Goal: Task Accomplishment & Management: Manage account settings

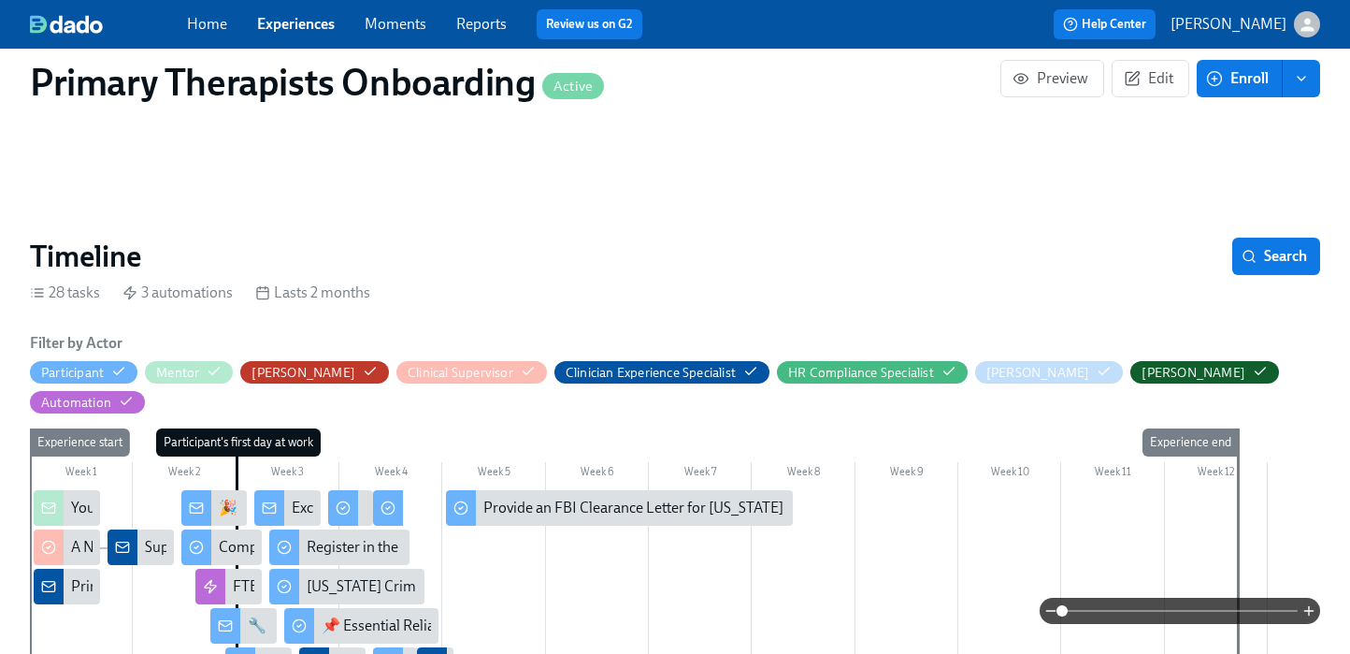
scroll to position [0, 10661]
click at [329, 29] on link "Experiences" at bounding box center [296, 24] width 78 height 18
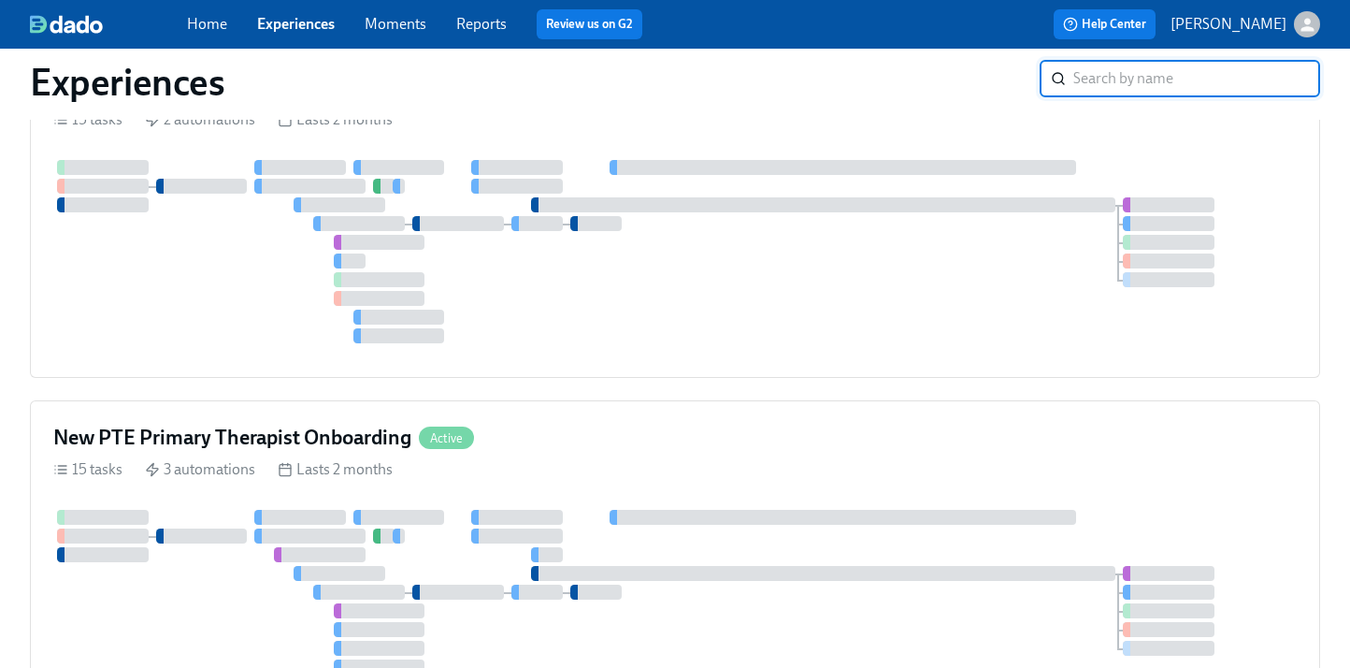
scroll to position [830, 0]
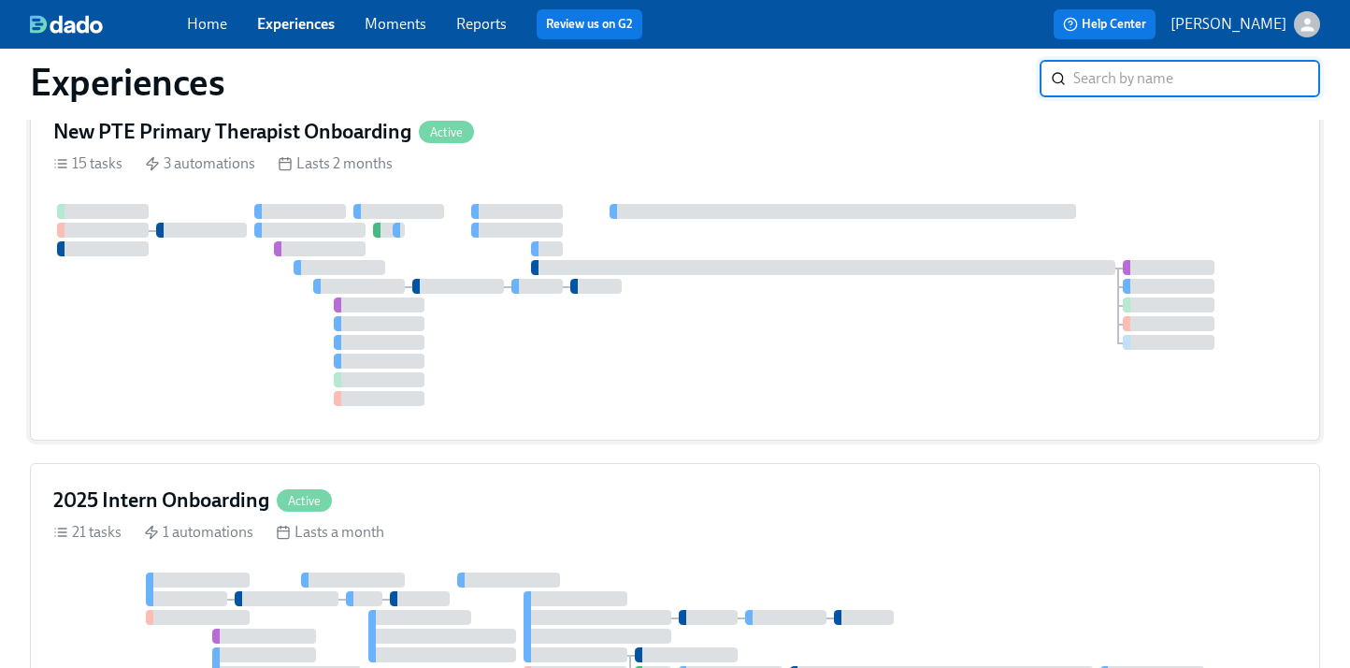
click at [676, 137] on div "New PTE Primary Therapist Onboarding Active" at bounding box center [675, 132] width 1244 height 28
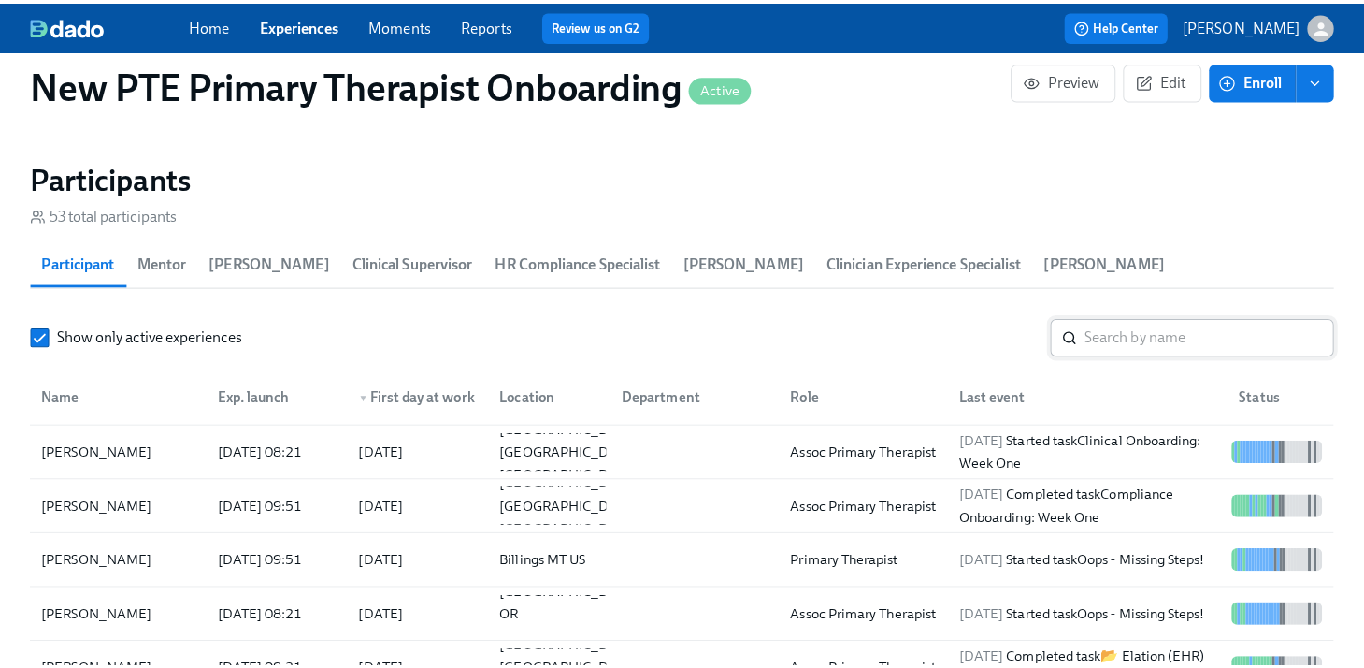
scroll to position [1651, 0]
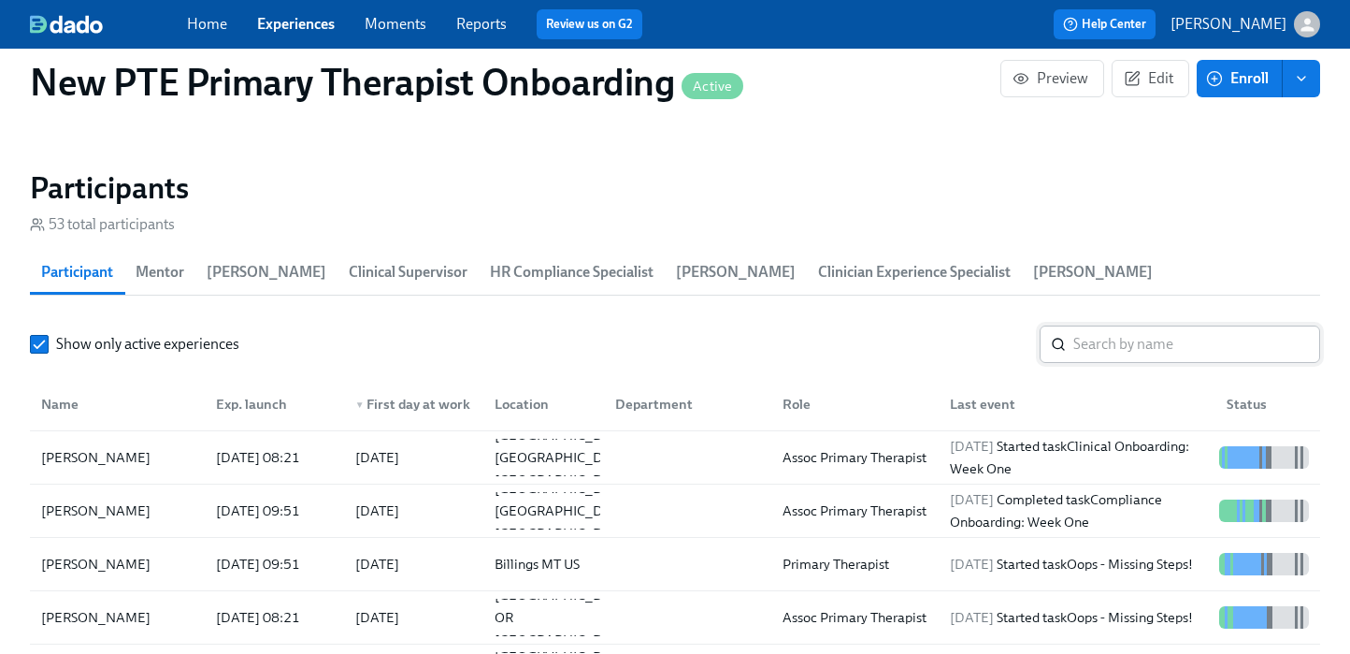
click at [1140, 325] on input "search" at bounding box center [1197, 343] width 247 height 37
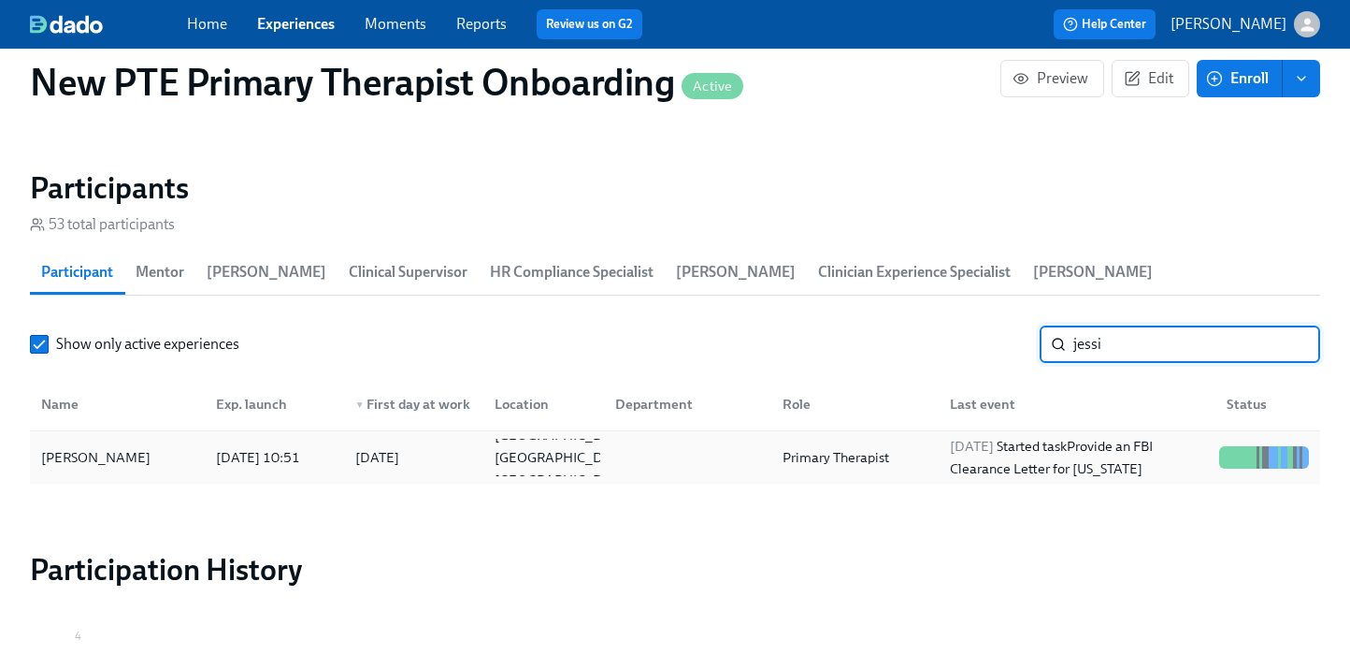
type input "jessi"
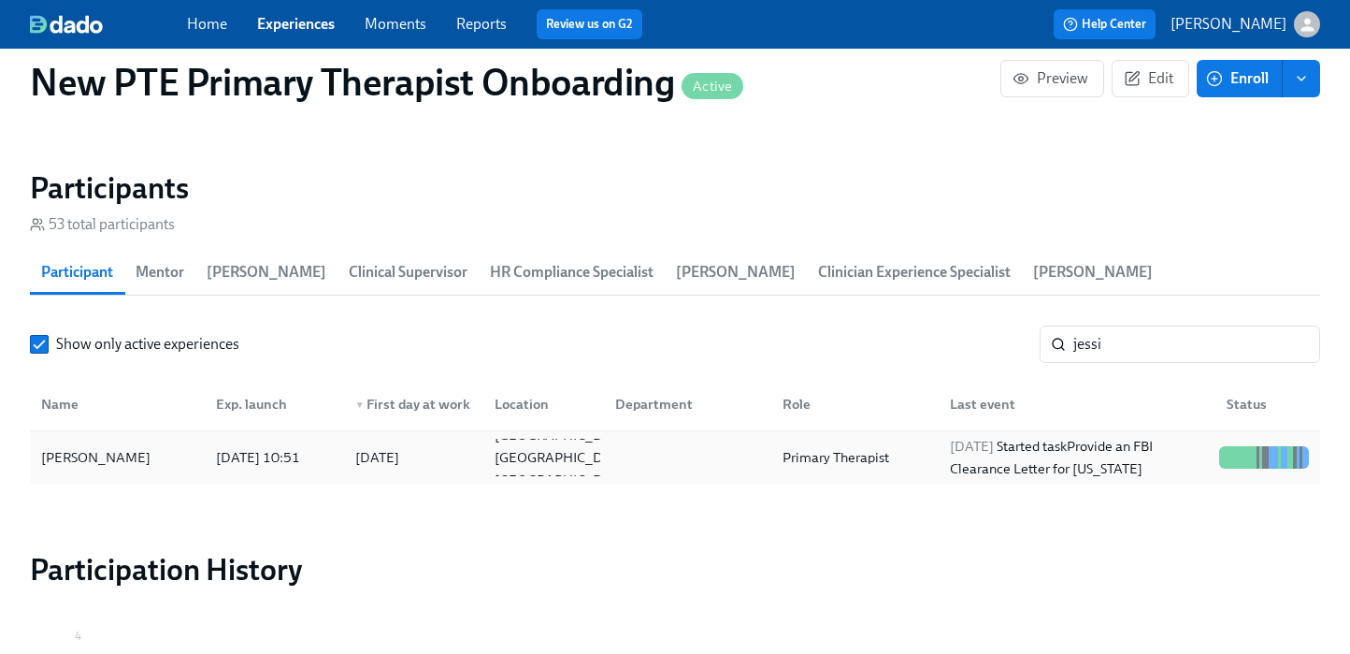
click at [157, 439] on div "[PERSON_NAME]" at bounding box center [117, 457] width 167 height 37
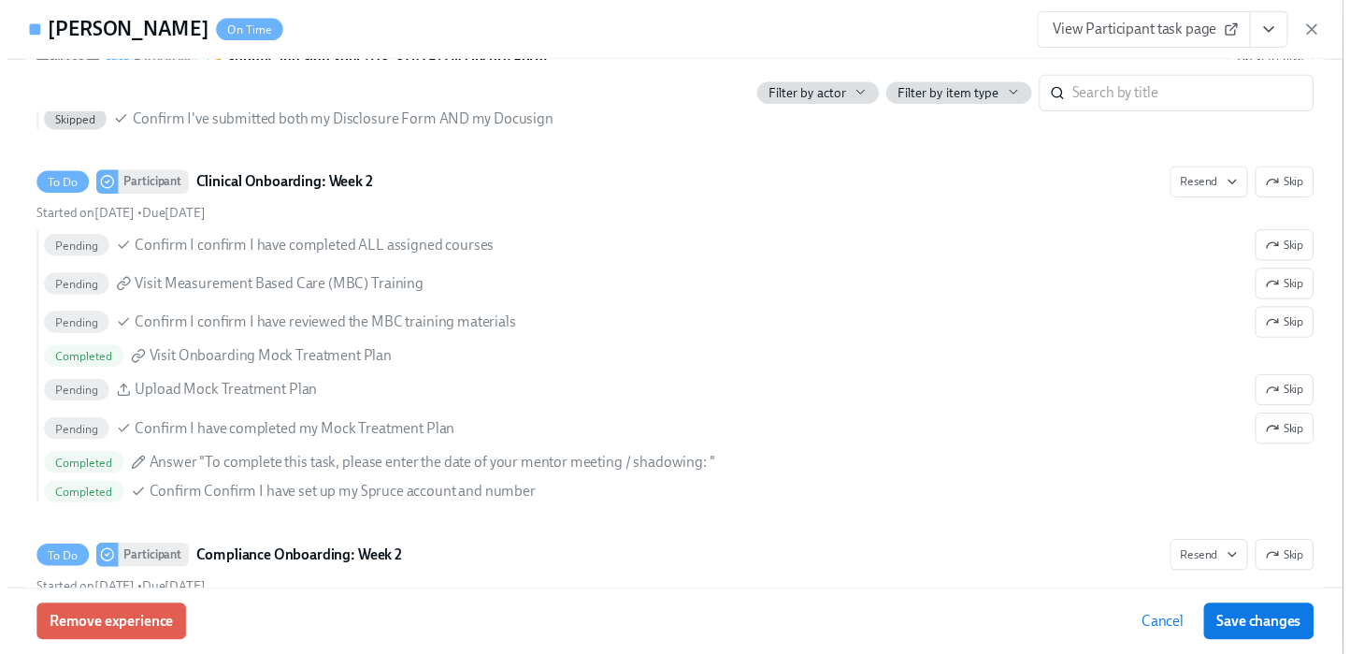
scroll to position [3247, 0]
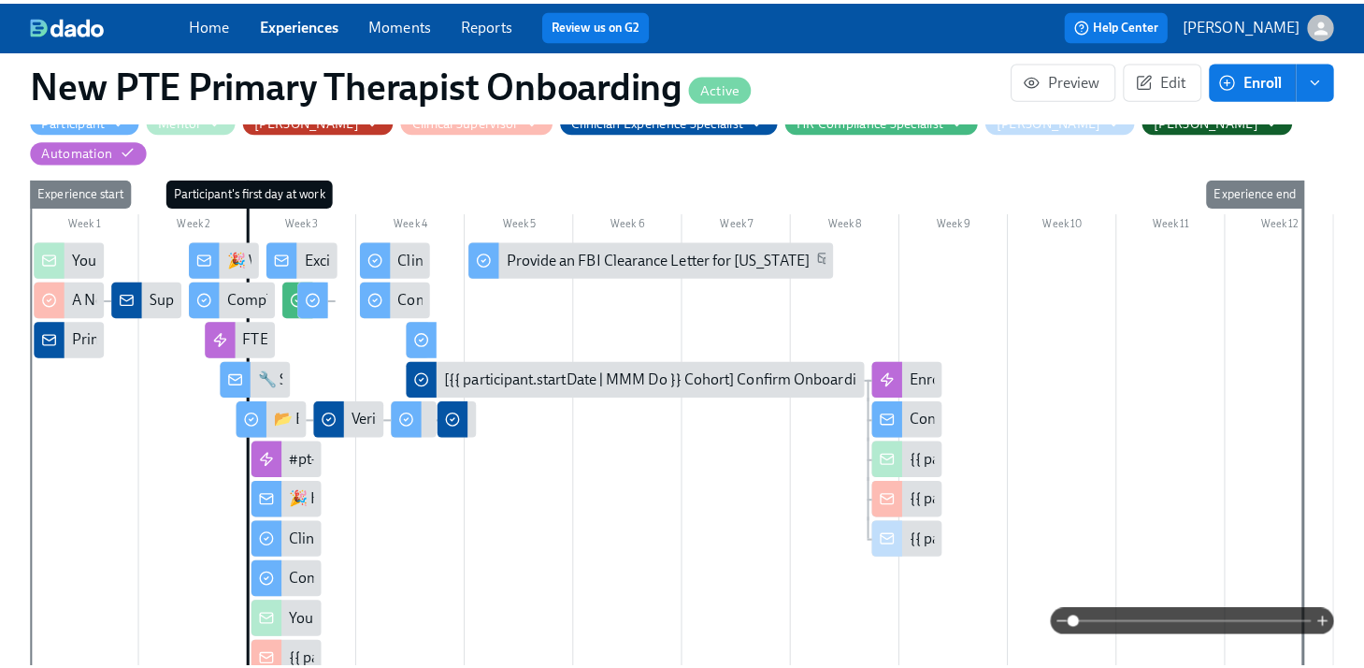
scroll to position [431, 0]
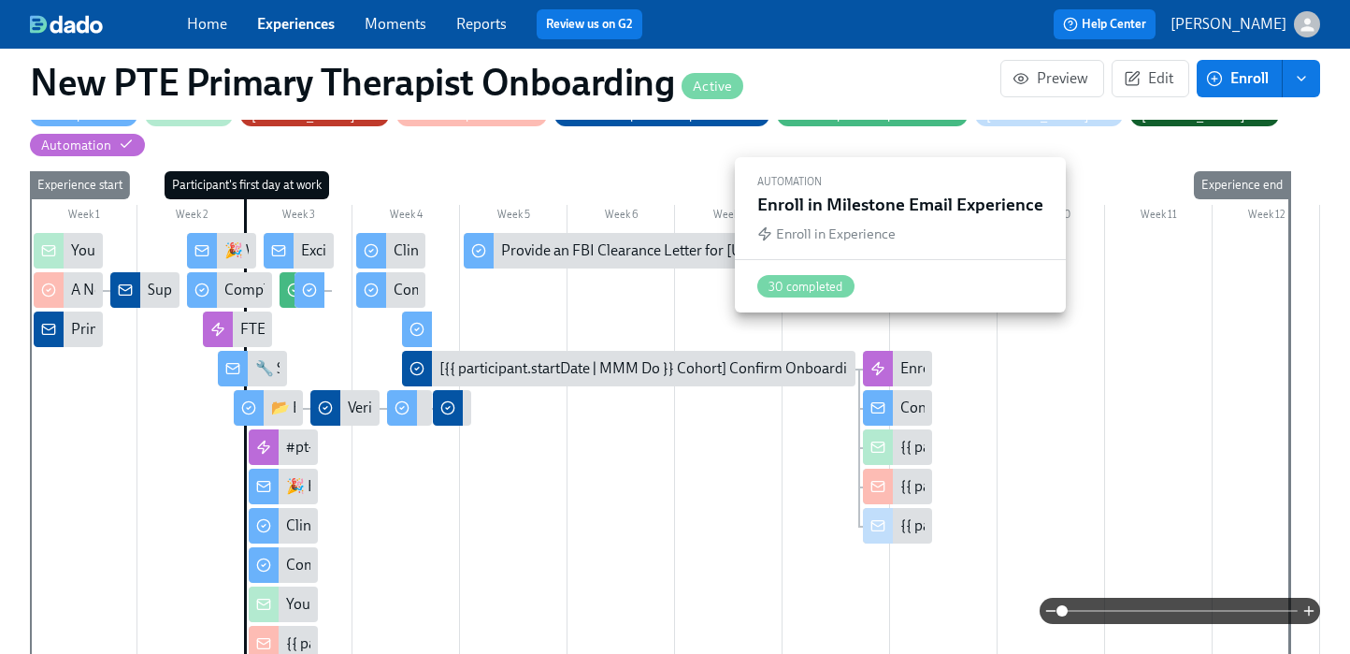
click at [896, 351] on div "Enroll in Milestone Email Experience" at bounding box center [897, 369] width 69 height 36
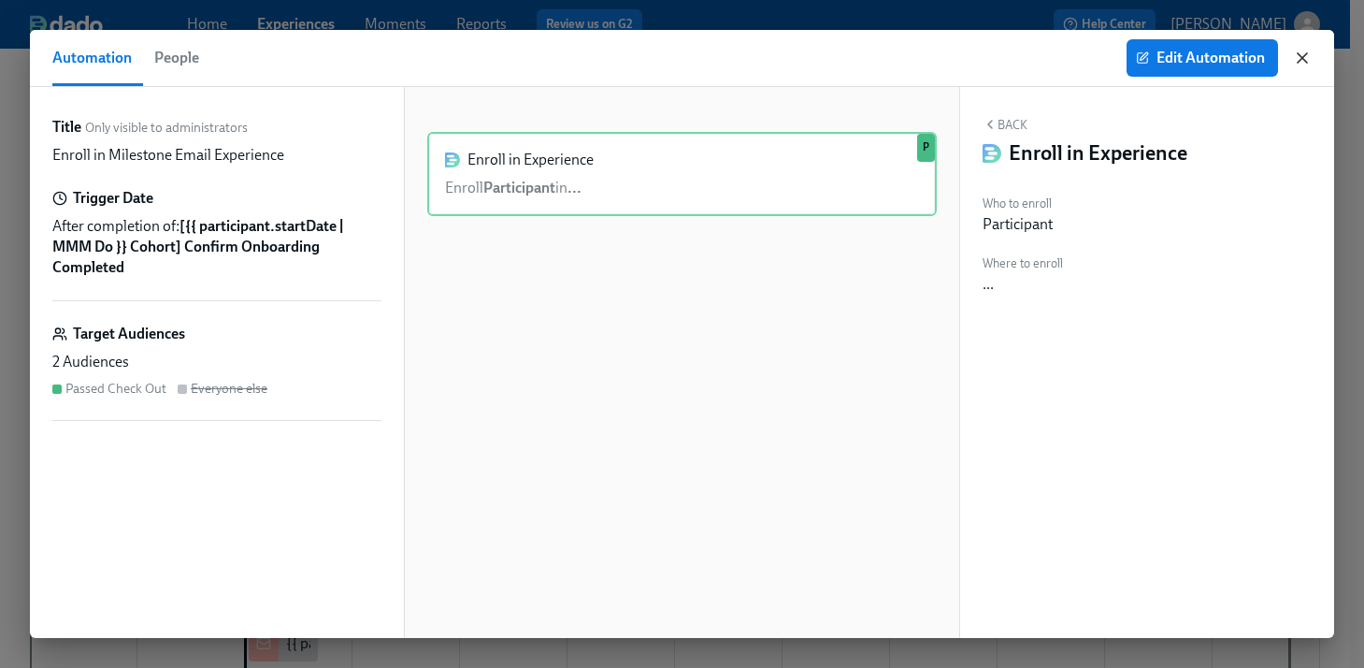
click at [1306, 61] on icon "button" at bounding box center [1302, 57] width 9 height 9
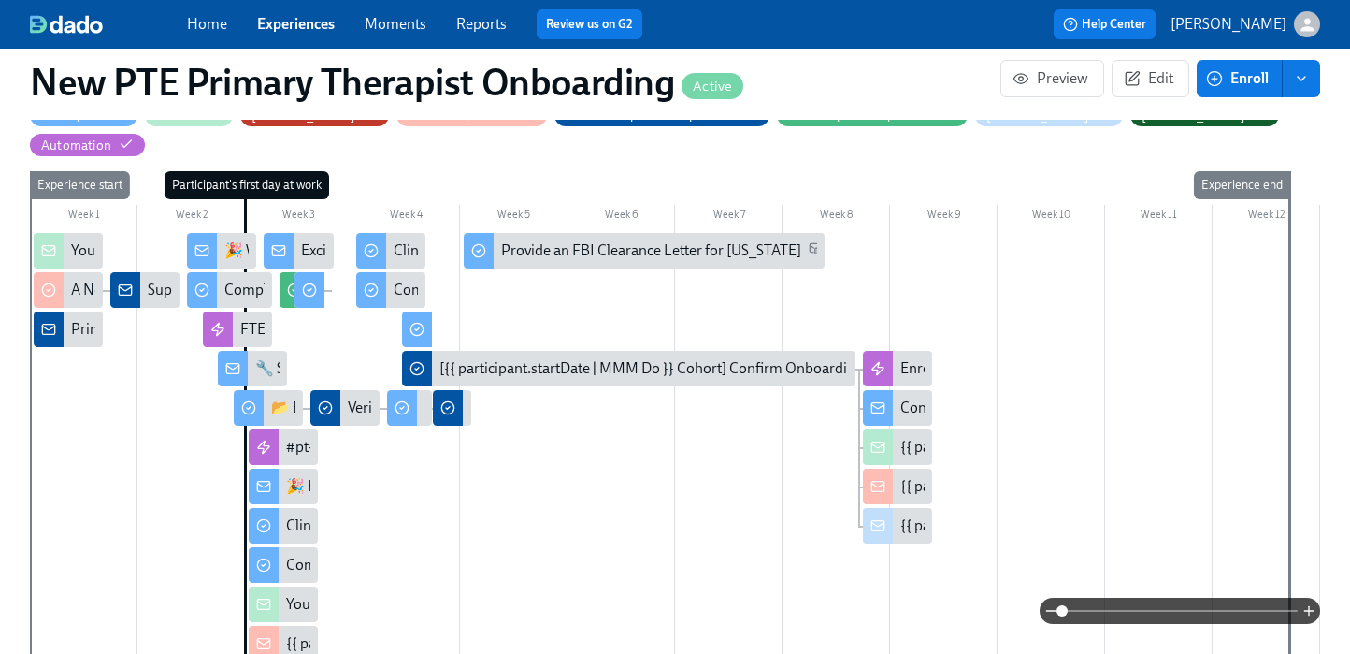
click at [901, 390] on div "Congratulations on Completing Onboarding!" at bounding box center [897, 408] width 69 height 36
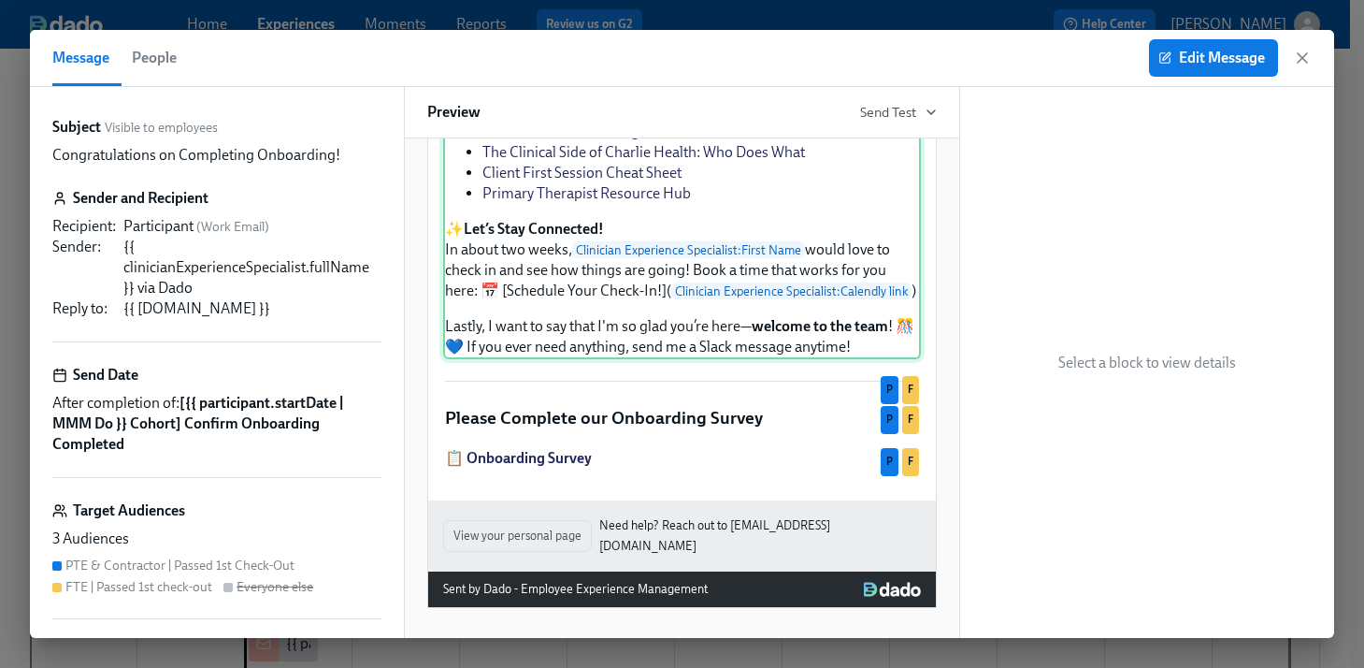
scroll to position [1253, 0]
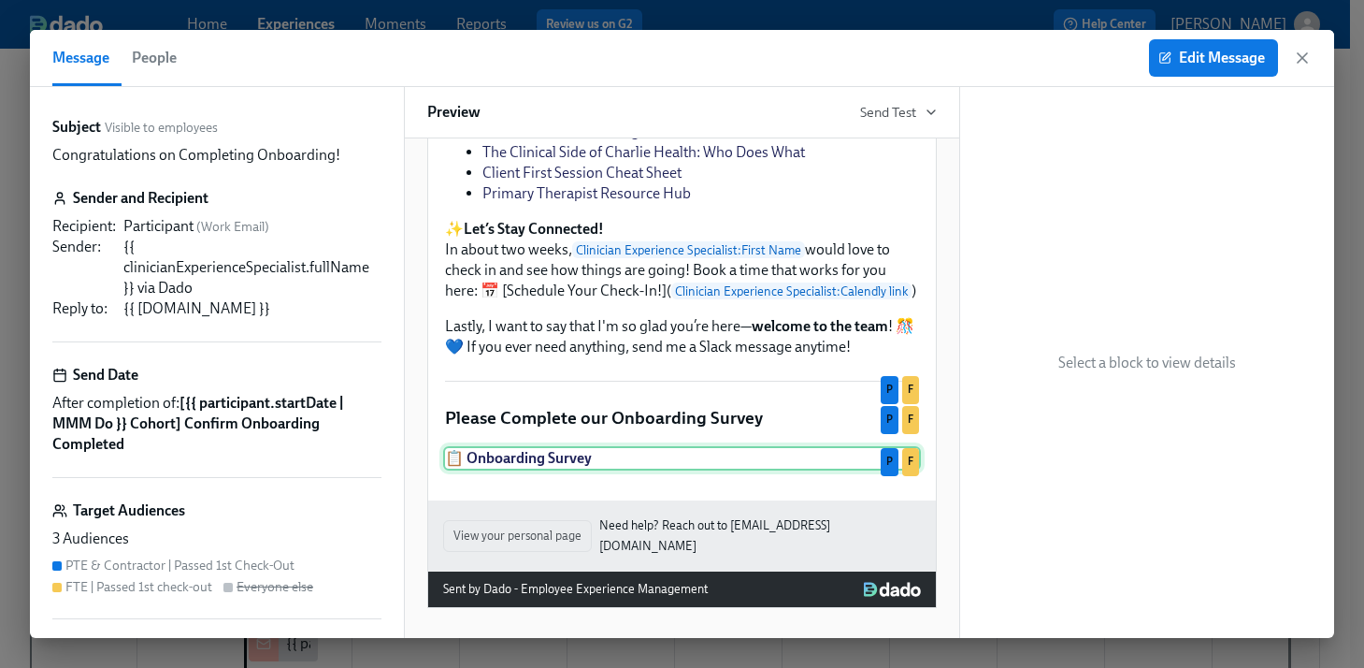
click at [653, 468] on div "📋 Onboarding Survey P F" at bounding box center [682, 458] width 478 height 24
click at [1244, 66] on span "Edit Message" at bounding box center [1213, 58] width 103 height 19
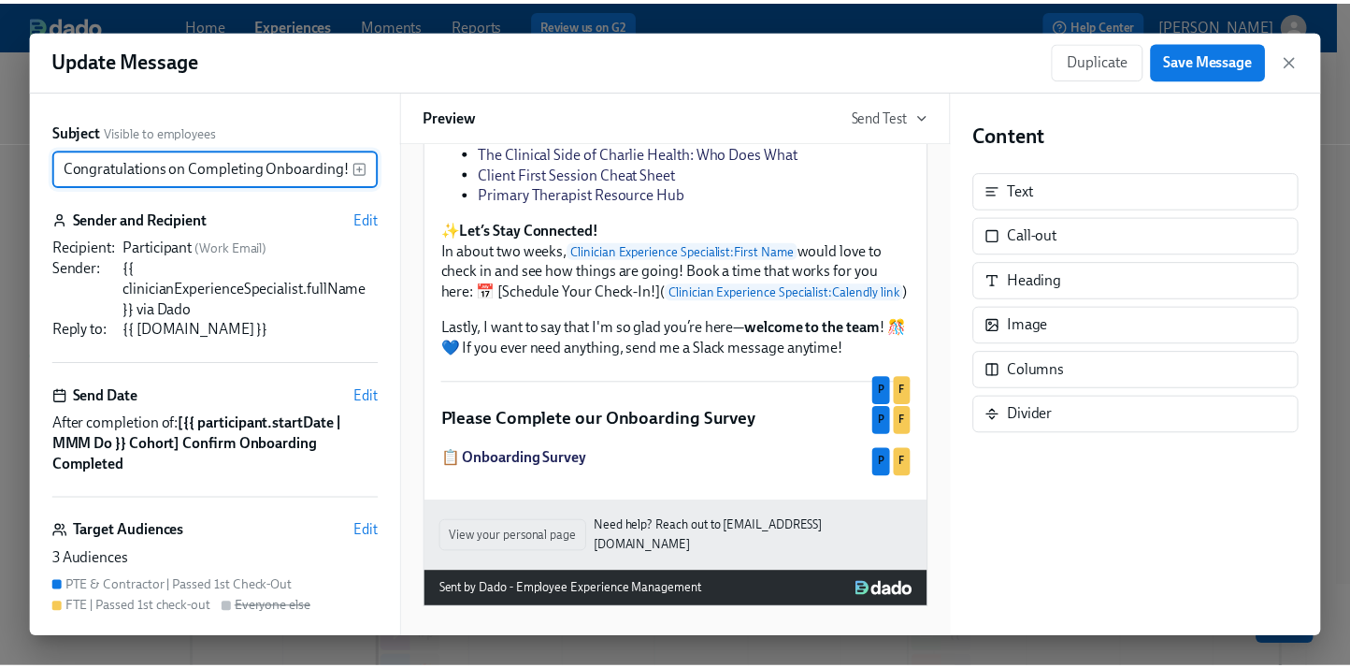
scroll to position [1263, 0]
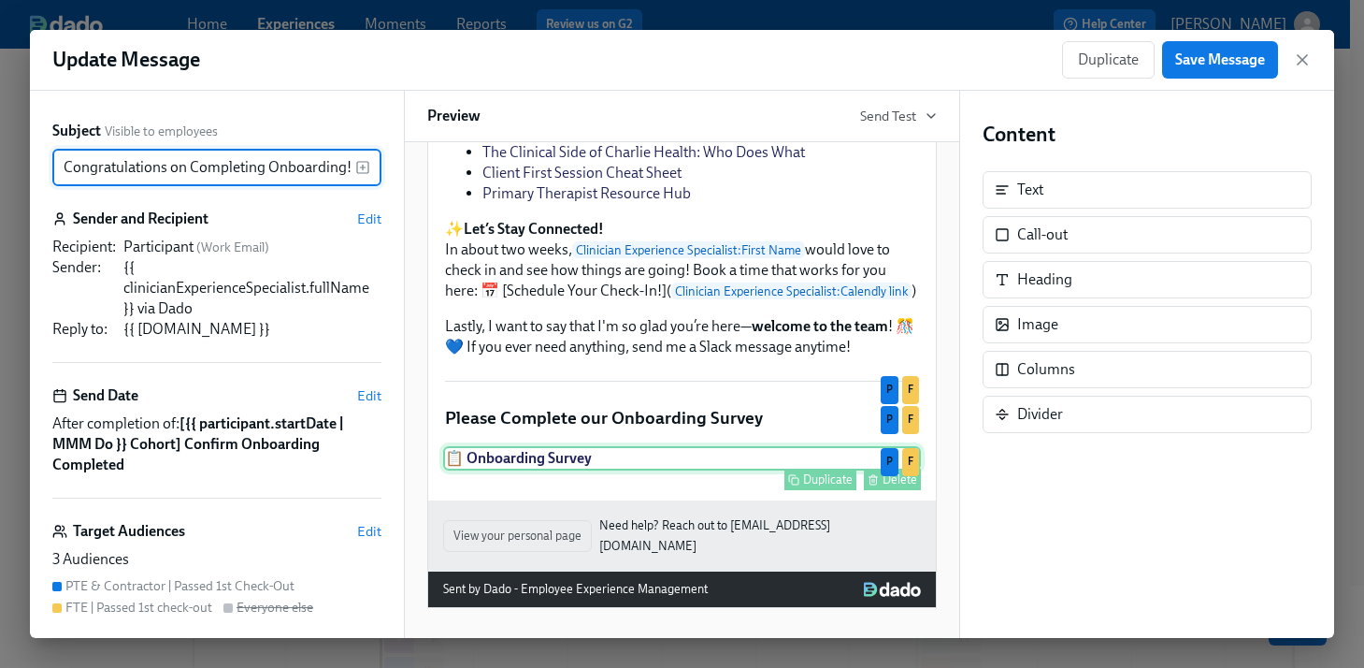
click at [670, 470] on div "Duplicate Delete" at bounding box center [684, 480] width 474 height 22
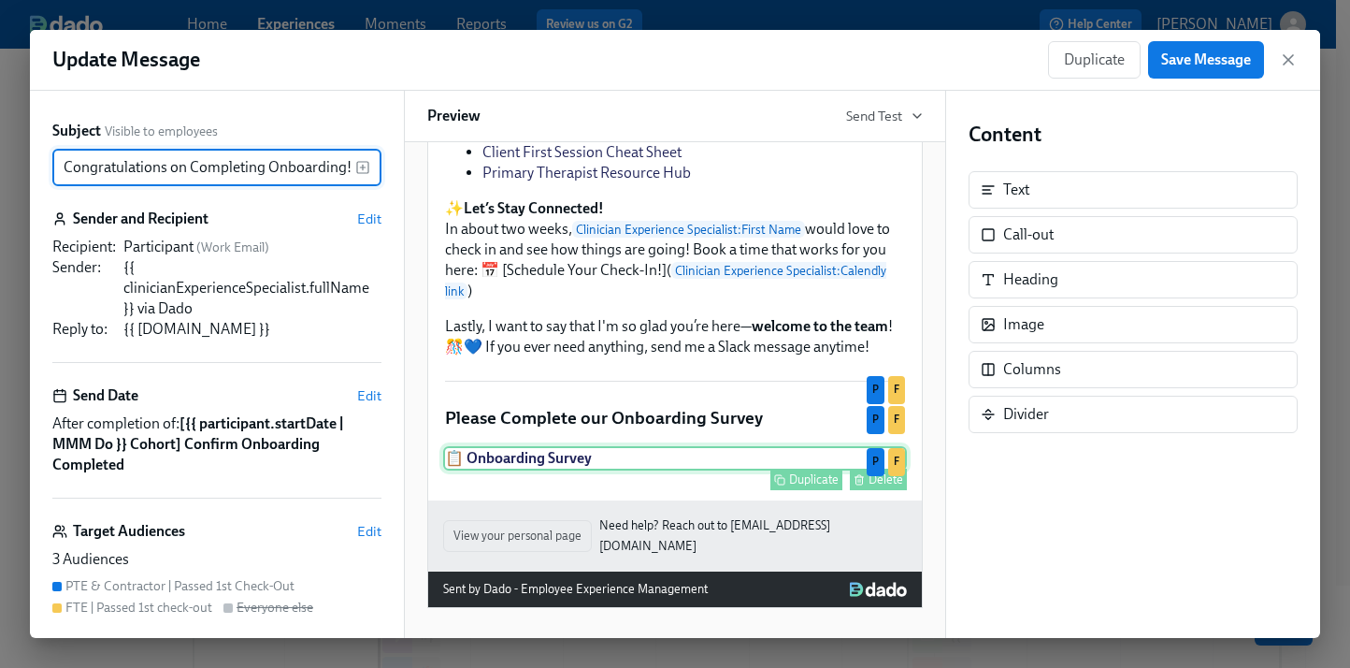
scroll to position [0, 0]
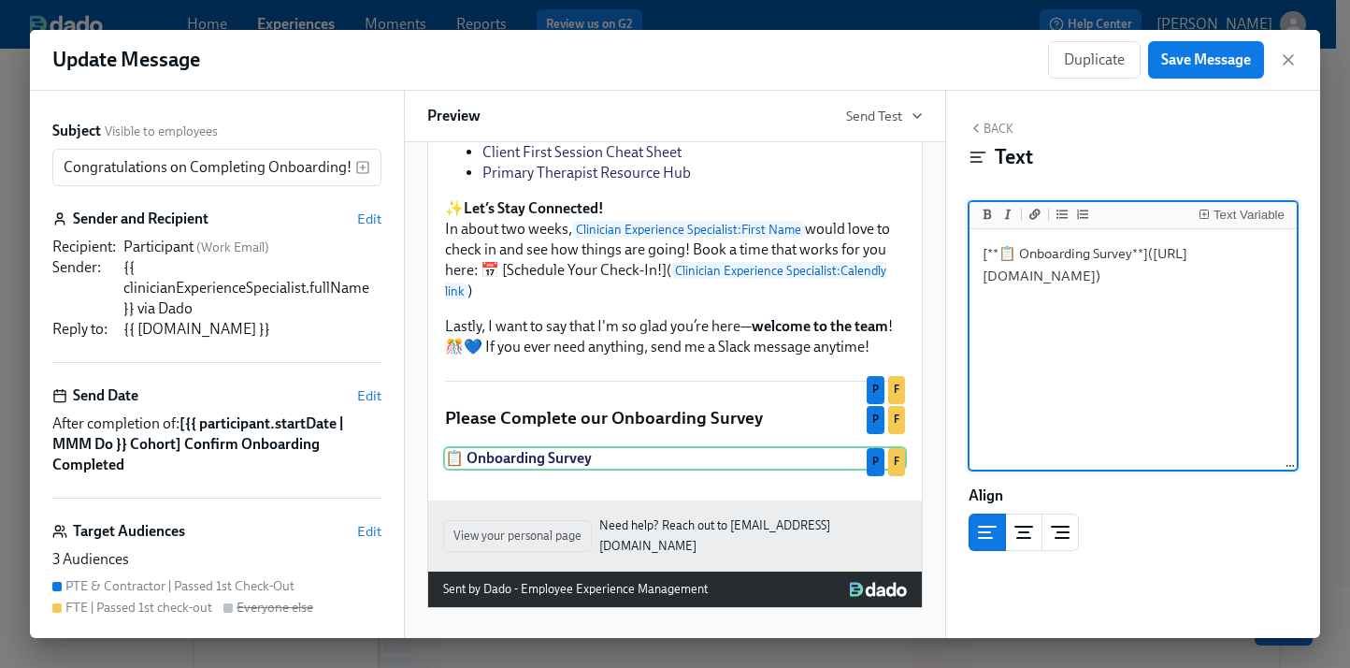
drag, startPoint x: 987, startPoint y: 278, endPoint x: 1105, endPoint y: 306, distance: 122.0
click at [1105, 306] on textarea "[**📋 Onboarding Survey**]([URL][DOMAIN_NAME])" at bounding box center [1134, 350] width 320 height 235
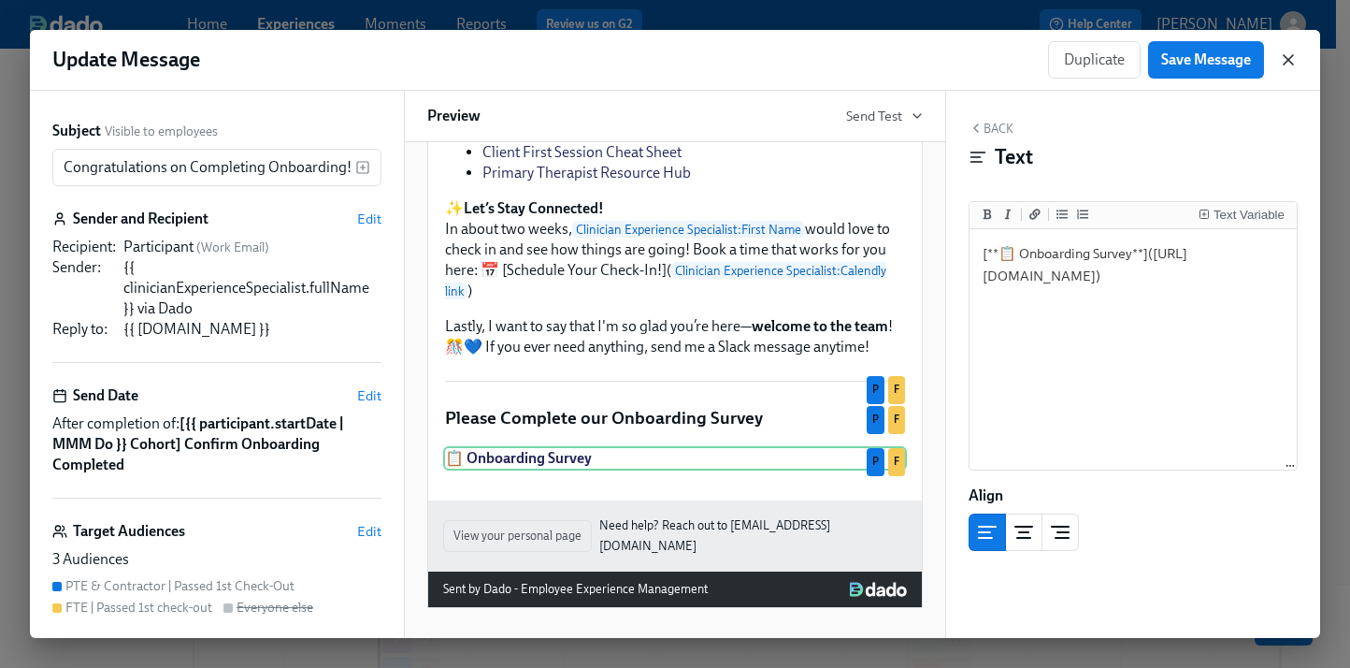
click at [1292, 54] on icon "button" at bounding box center [1288, 60] width 19 height 19
